Goal: Check status: Check status

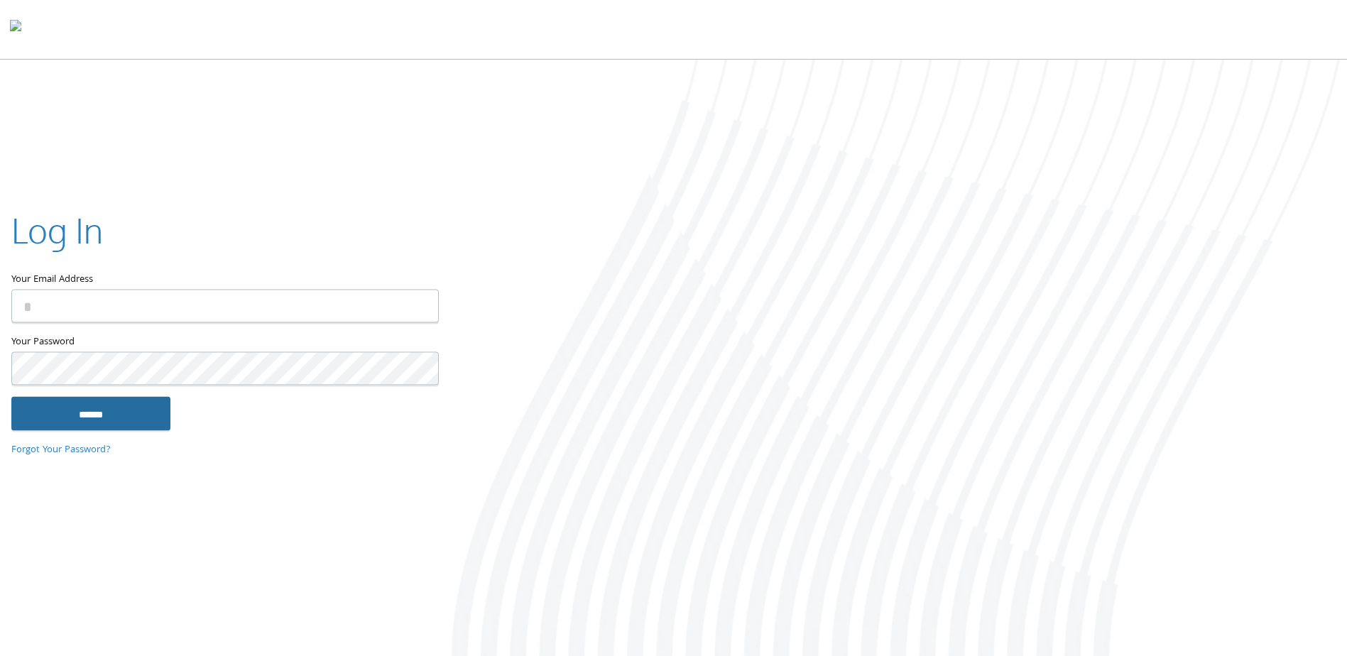
type input "**********"
click at [127, 415] on input "******" at bounding box center [90, 414] width 159 height 34
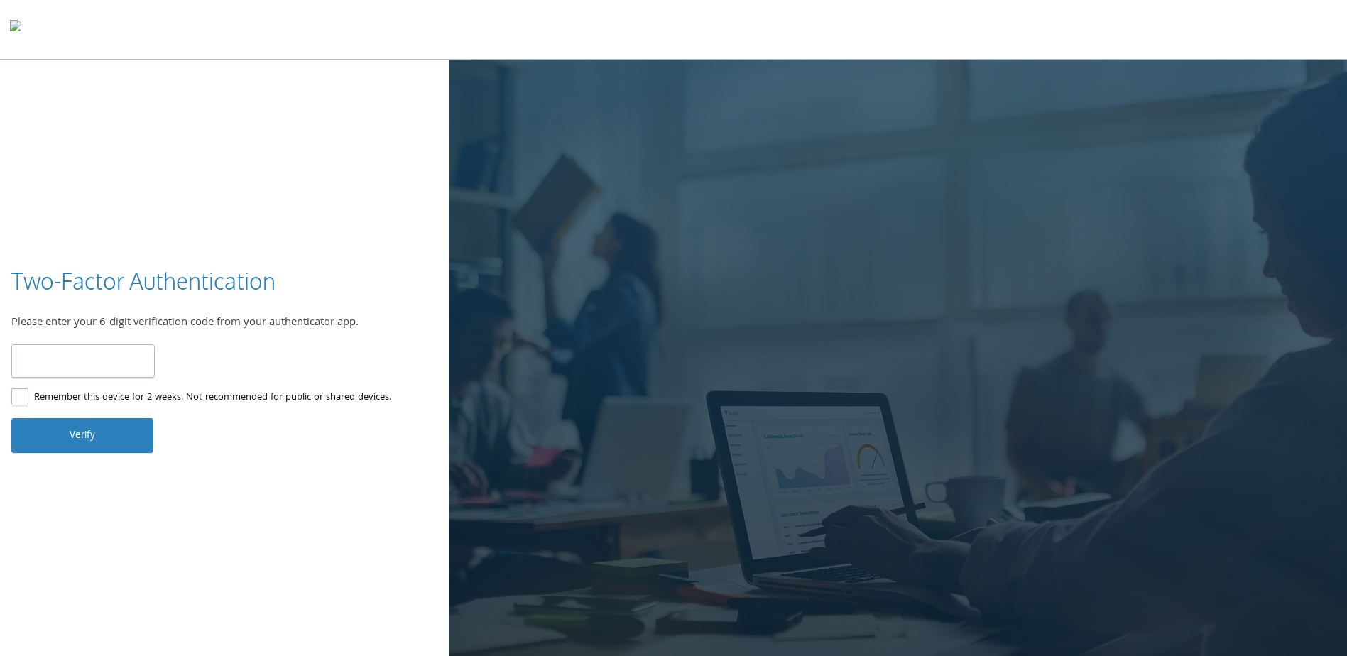
click at [110, 365] on input "number" at bounding box center [82, 360] width 143 height 33
type input "******"
